Goal: Complete application form: Complete application form

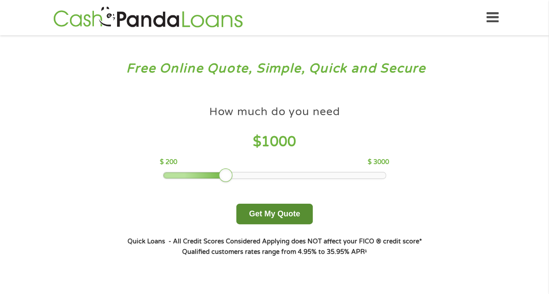
click at [272, 214] on button "Get My Quote" at bounding box center [274, 214] width 76 height 21
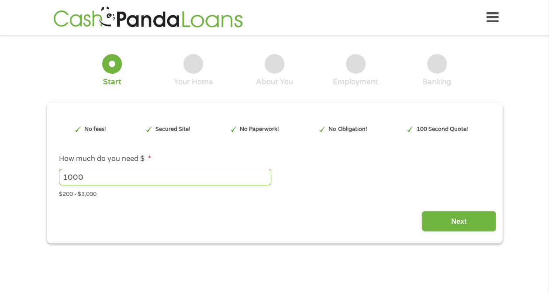
type input "EAIaIQobChMI4ovat7KBkAMVRDBECB0VDwF9EAAYAiAAEgLNJ_D_BwE"
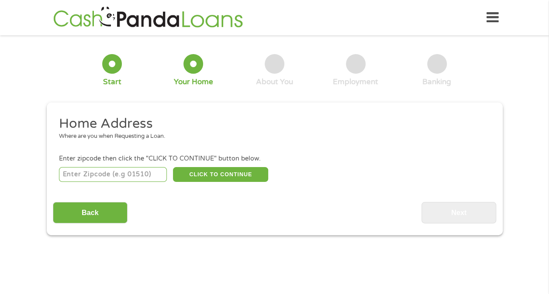
click at [140, 175] on input "number" at bounding box center [113, 174] width 108 height 15
type input "91732"
click at [252, 167] on button "CLICK TO CONTINUE" at bounding box center [220, 174] width 95 height 15
type input "91732"
type input "El Monte"
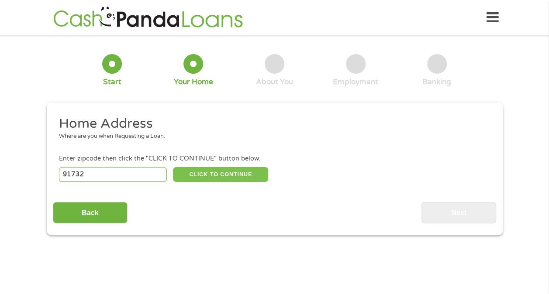
select select "[US_STATE]"
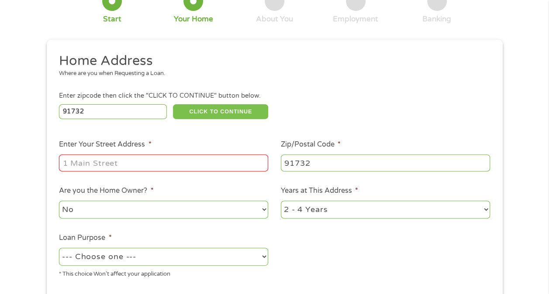
scroll to position [63, 0]
click at [240, 159] on input "Enter Your Street Address *" at bounding box center [163, 162] width 209 height 17
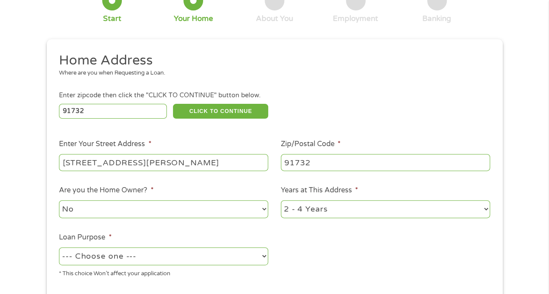
type input "[STREET_ADDRESS][PERSON_NAME]"
click at [460, 208] on select "1 Year or less 1 - 2 Years 2 - 4 Years Over 4 Years" at bounding box center [385, 209] width 209 height 18
select select "60months"
click at [281, 201] on select "1 Year or less 1 - 2 Years 2 - 4 Years Over 4 Years" at bounding box center [385, 209] width 209 height 18
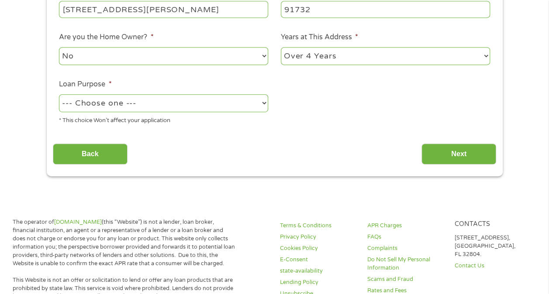
scroll to position [217, 0]
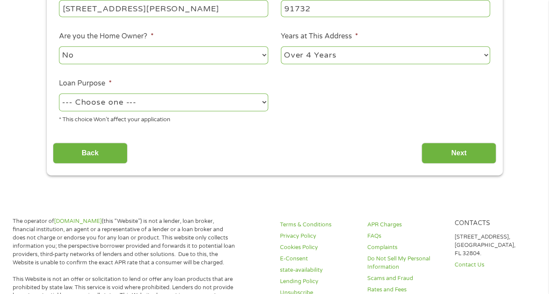
click at [205, 102] on select "--- Choose one --- Pay Bills Debt Consolidation Home Improvement Major Purchase…" at bounding box center [163, 102] width 209 height 18
select select "shorttermcash"
click at [59, 93] on select "--- Choose one --- Pay Bills Debt Consolidation Home Improvement Major Purchase…" at bounding box center [163, 102] width 209 height 18
click at [473, 156] on input "Next" at bounding box center [458, 153] width 75 height 21
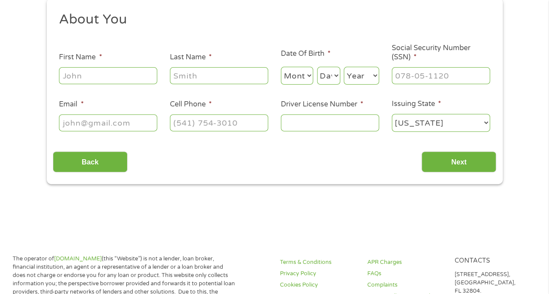
scroll to position [0, 0]
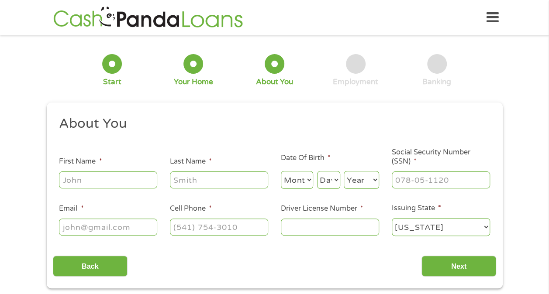
click at [121, 180] on input "First Name *" at bounding box center [108, 180] width 98 height 17
type input "[PERSON_NAME]"
click at [292, 184] on select "Month 1 2 3 4 5 6 7 8 9 10 11 12" at bounding box center [297, 180] width 33 height 18
select select "8"
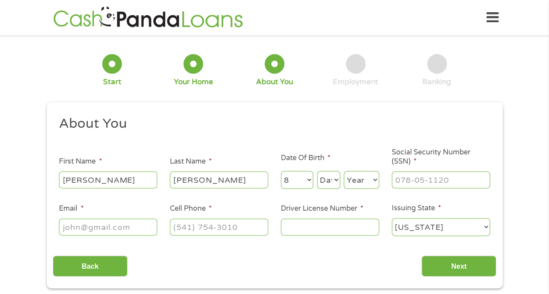
click at [281, 172] on select "Month 1 2 3 4 5 6 7 8 9 10 11 12" at bounding box center [297, 180] width 33 height 18
click at [334, 180] on select "Day 1 2 3 4 5 6 7 8 9 10 11 12 13 14 15 16 17 18 19 20 21 22 23 24 25 26 27 28 …" at bounding box center [328, 180] width 23 height 18
select select "28"
click at [317, 172] on select "Day 1 2 3 4 5 6 7 8 9 10 11 12 13 14 15 16 17 18 19 20 21 22 23 24 25 26 27 28 …" at bounding box center [328, 180] width 23 height 18
click at [364, 183] on select "Year [DATE] 2006 2005 2004 2003 2002 2001 2000 1999 1998 1997 1996 1995 1994 19…" at bounding box center [361, 180] width 35 height 18
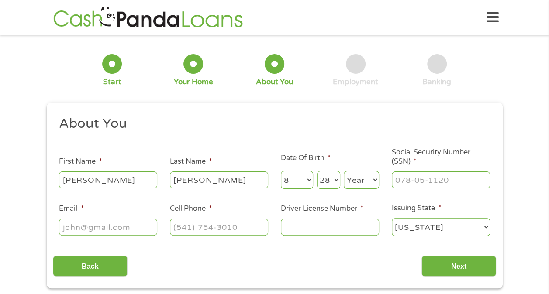
select select "1977"
click at [344, 172] on select "Year [DATE] 2006 2005 2004 2003 2002 2001 2000 1999 1998 1997 1996 1995 1994 19…" at bounding box center [361, 180] width 35 height 18
click at [444, 177] on input "Social Security Number (SSN) *" at bounding box center [441, 180] width 98 height 17
type input "553-49-9372"
click at [139, 231] on input "Email *" at bounding box center [108, 227] width 98 height 17
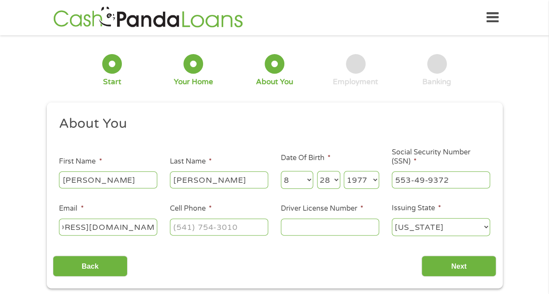
scroll to position [0, 67]
type input "[EMAIL_ADDRESS][DOMAIN_NAME]"
type input "[PHONE_NUMBER]"
click at [353, 226] on input "Driver License Number *" at bounding box center [330, 227] width 98 height 17
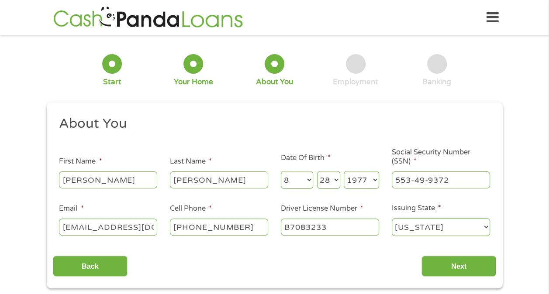
type input "B7083233"
click at [476, 267] on input "Next" at bounding box center [458, 266] width 75 height 21
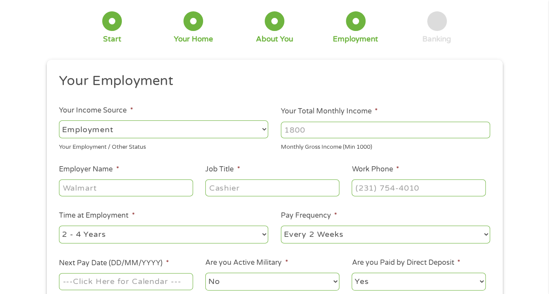
scroll to position [48, 0]
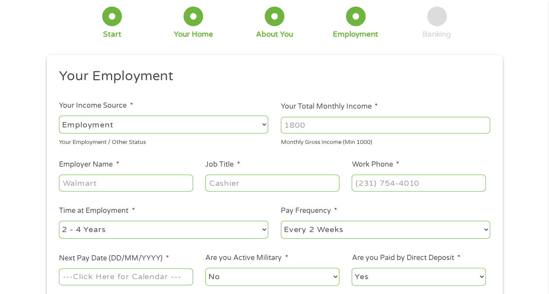
click at [79, 124] on select "--- Choose one --- Employment [DEMOGRAPHIC_DATA] Benefits" at bounding box center [163, 125] width 209 height 18
click at [369, 125] on input "Your Total Monthly Income *" at bounding box center [385, 125] width 209 height 17
type input "2700"
click at [159, 183] on input "Employer Name *" at bounding box center [126, 183] width 134 height 17
type input "PACIFIC CLINICS"
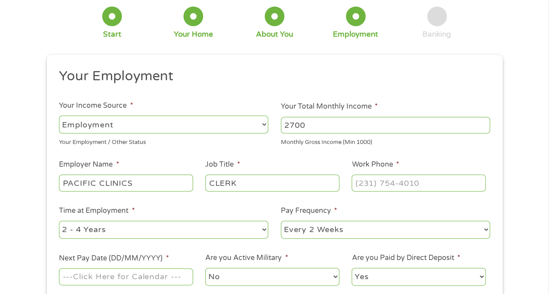
type input "CLERK"
type input "[PHONE_NUMBER]"
click at [390, 233] on select "--- Choose one --- Every 2 Weeks Every Week Monthly Semi-Monthly" at bounding box center [385, 230] width 209 height 18
click at [281, 221] on select "--- Choose one --- Every 2 Weeks Every Week Monthly Semi-Monthly" at bounding box center [385, 230] width 209 height 18
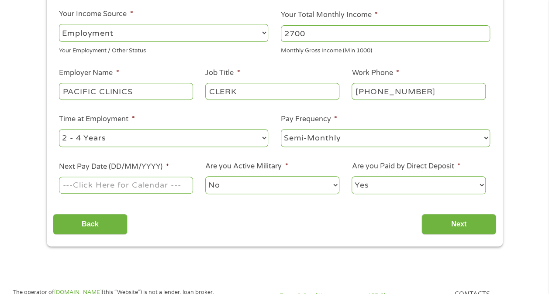
scroll to position [146, 0]
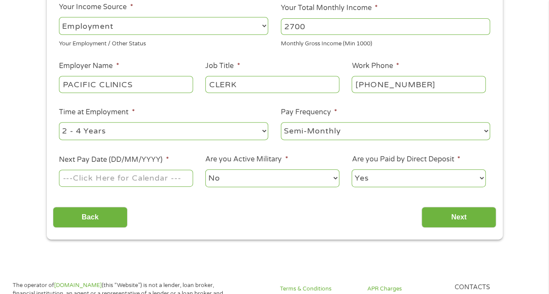
click at [465, 127] on select "--- Choose one --- Every 2 Weeks Every Week Monthly Semi-Monthly" at bounding box center [385, 131] width 209 height 18
select select "biweekly"
click at [281, 122] on select "--- Choose one --- Every 2 Weeks Every Week Monthly Semi-Monthly" at bounding box center [385, 131] width 209 height 18
click at [85, 180] on input "Next Pay Date (DD/MM/YYYY) *" at bounding box center [126, 178] width 134 height 17
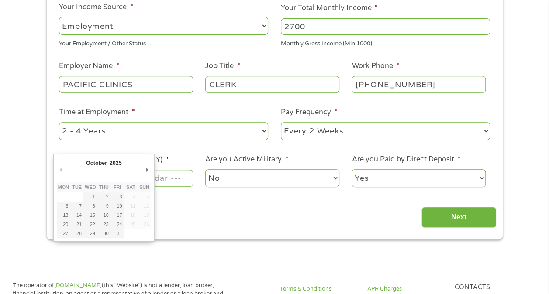
type input "[DATE]"
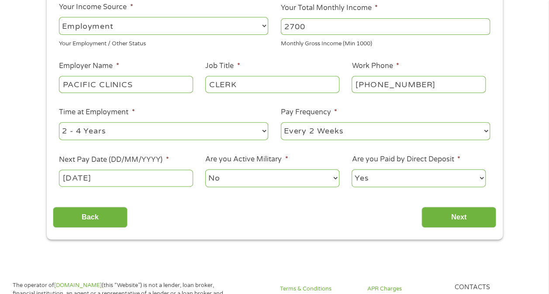
click at [468, 216] on input "Next" at bounding box center [458, 217] width 75 height 21
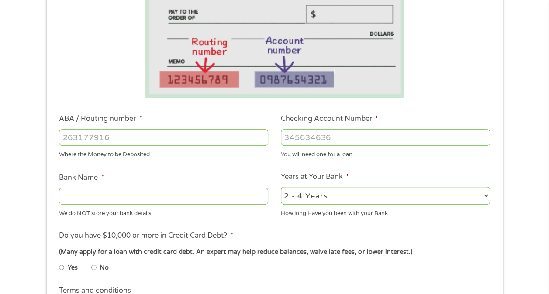
scroll to position [168, 0]
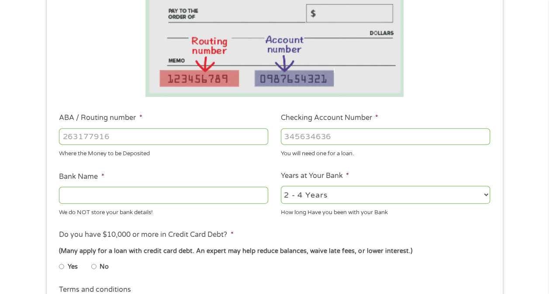
click at [238, 132] on input "ABA / Routing number *" at bounding box center [163, 136] width 209 height 17
type input "321171184"
type input "CITIBANK FSB"
type input "321171184"
click at [420, 140] on input "Checking Account Number *" at bounding box center [385, 136] width 209 height 17
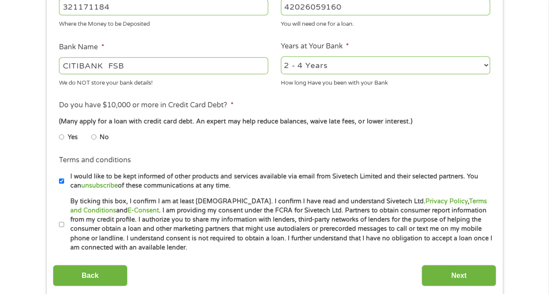
scroll to position [298, 0]
type input "42026059160"
click at [93, 131] on input "No" at bounding box center [93, 137] width 5 height 14
radio input "true"
click at [59, 227] on input "By ticking this box, I confirm I am at least [DEMOGRAPHIC_DATA]. I confirm I ha…" at bounding box center [61, 224] width 5 height 14
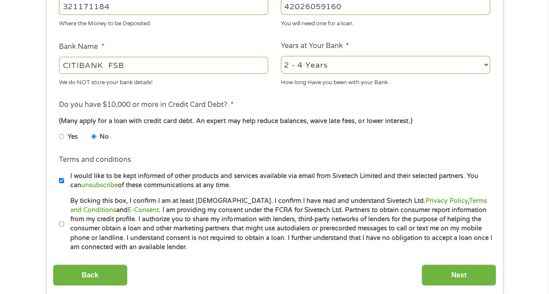
checkbox input "true"
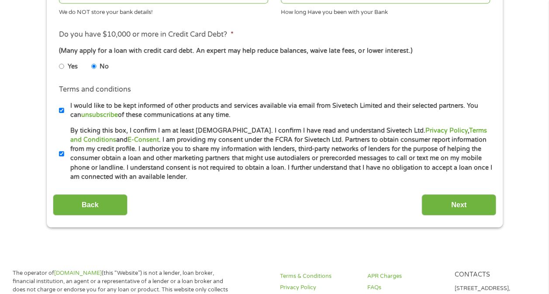
scroll to position [370, 0]
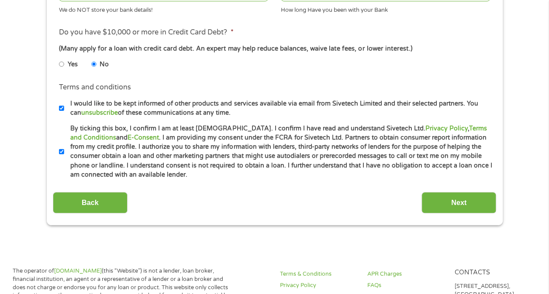
click at [474, 201] on input "Next" at bounding box center [458, 202] width 75 height 21
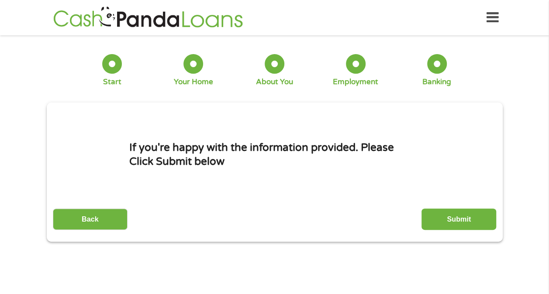
scroll to position [0, 0]
click at [479, 226] on input "Submit" at bounding box center [458, 219] width 75 height 21
